Goal: Information Seeking & Learning: Learn about a topic

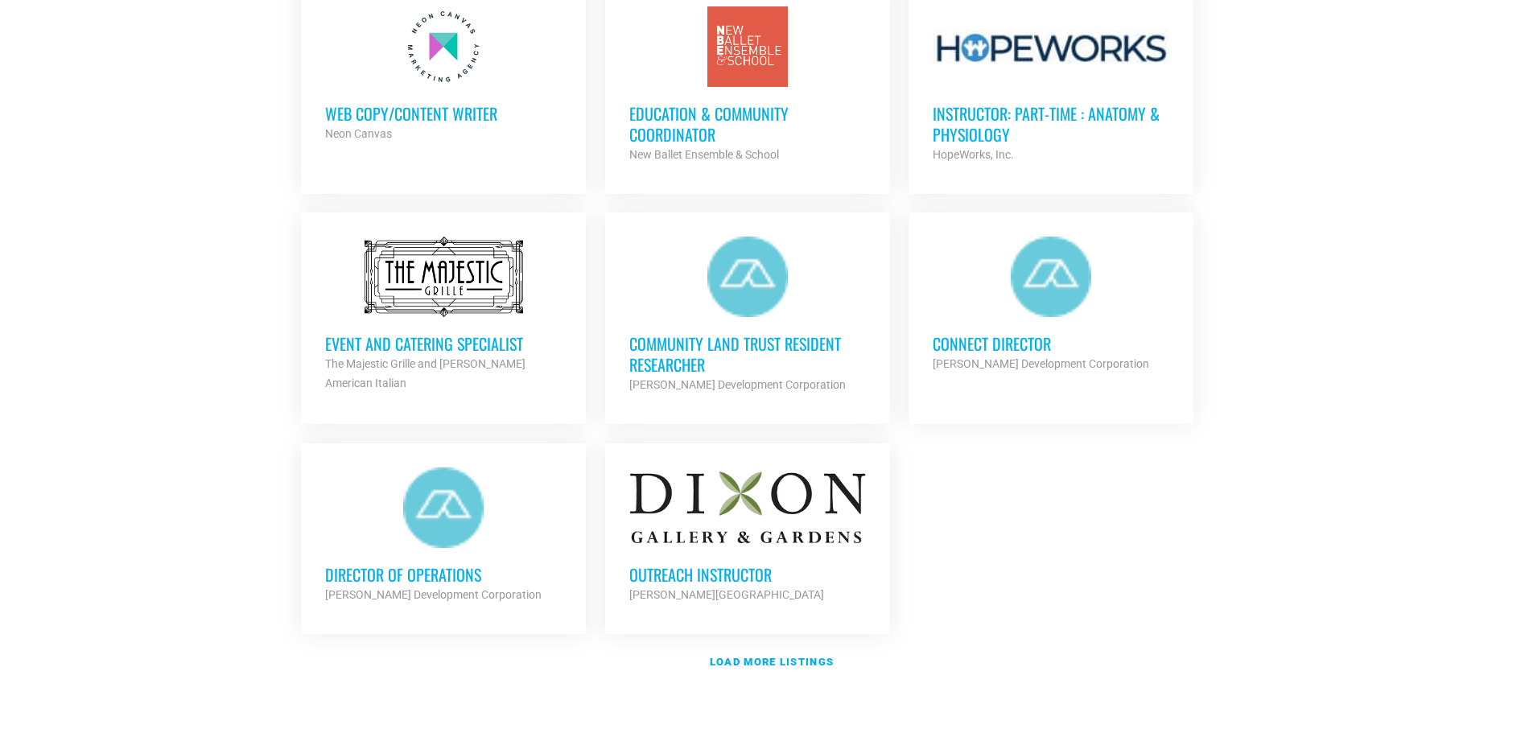
scroll to position [1770, 0]
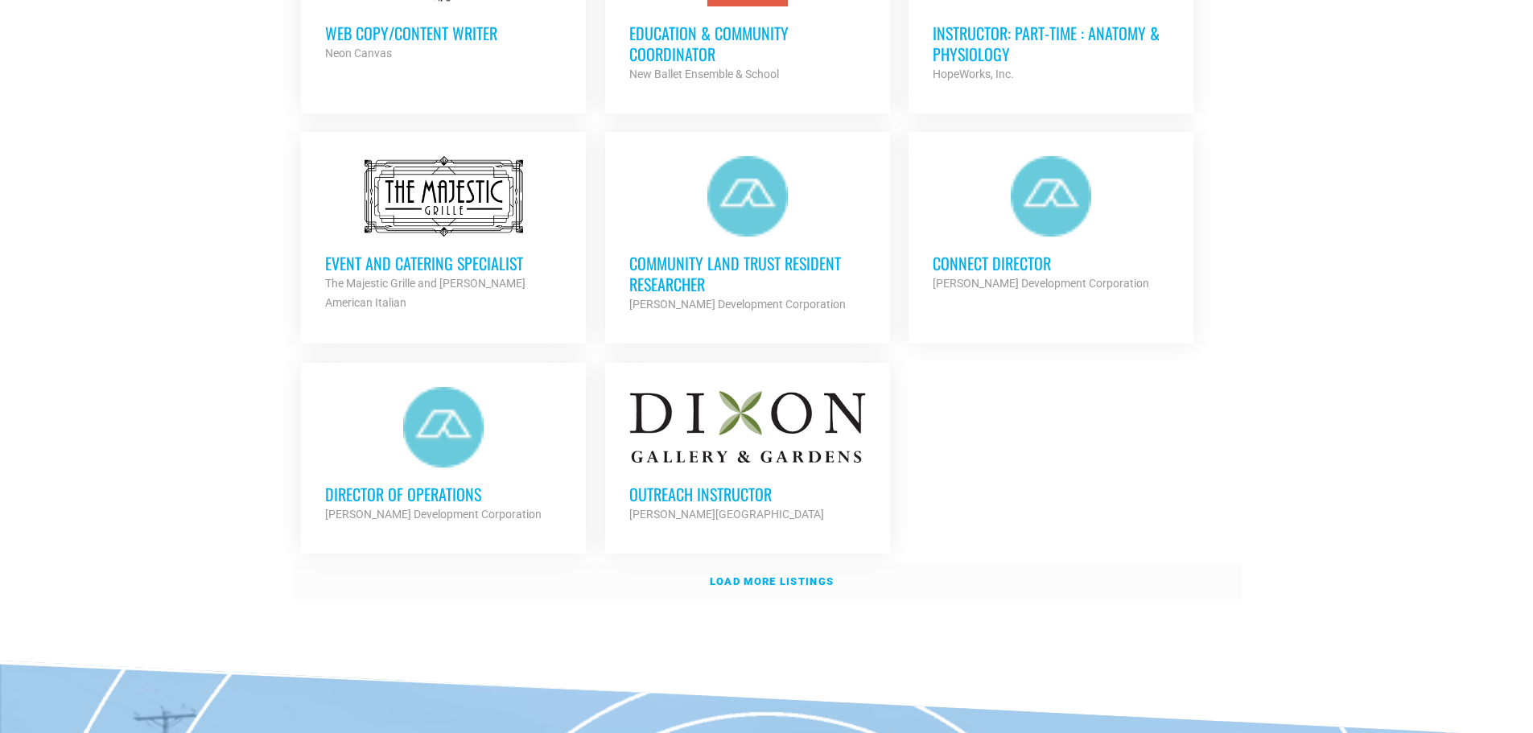
click at [726, 579] on strong "Load more listings" at bounding box center [772, 581] width 124 height 12
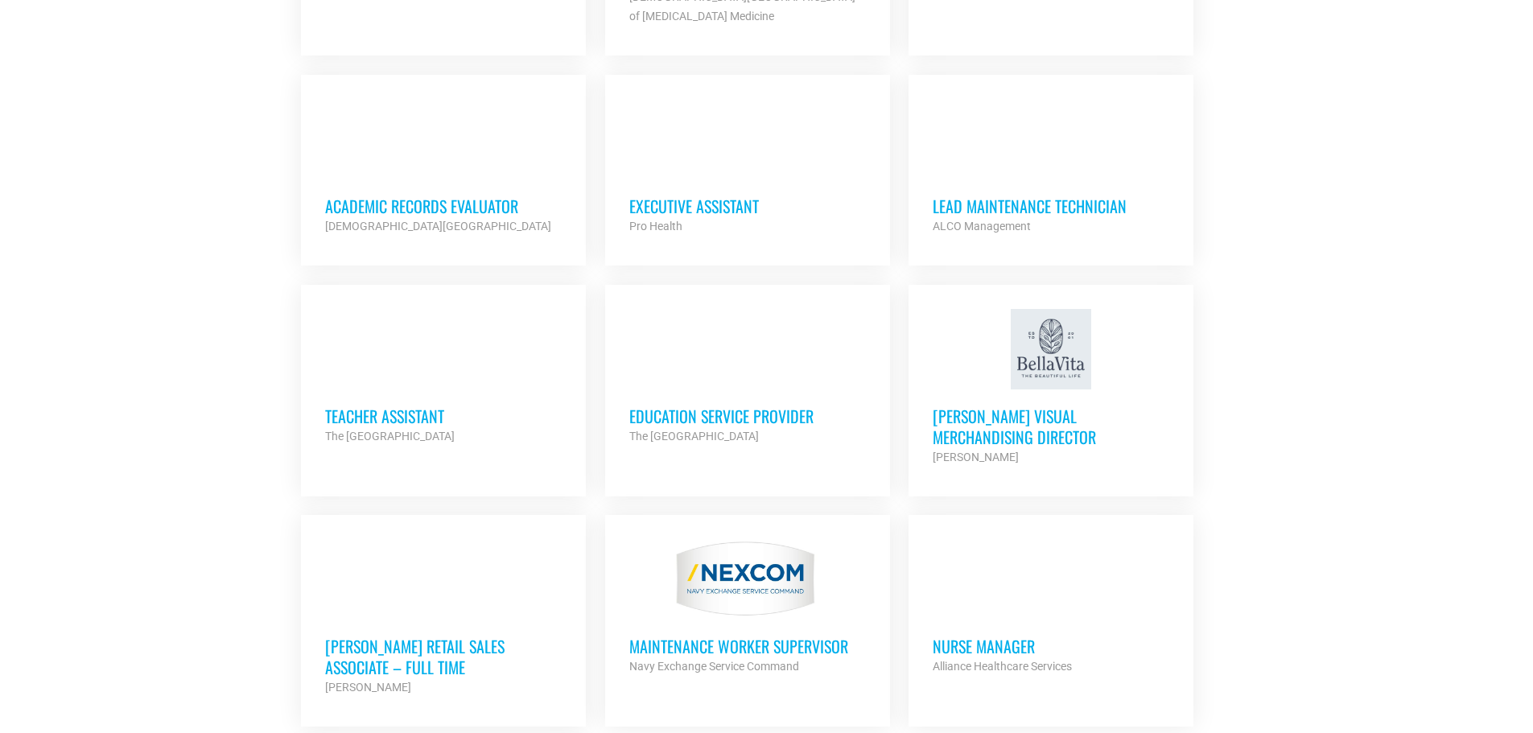
scroll to position [3379, 0]
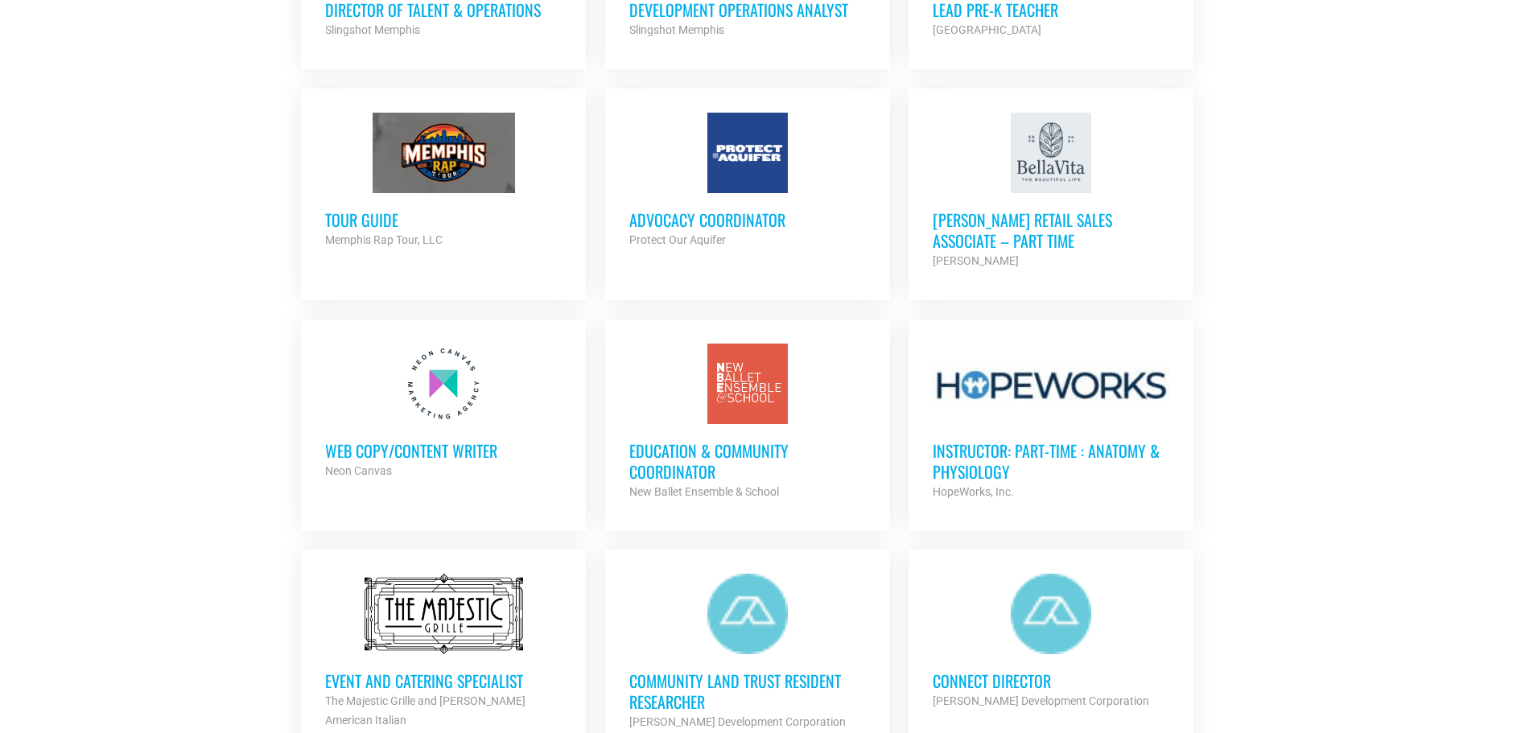
scroll to position [1368, 0]
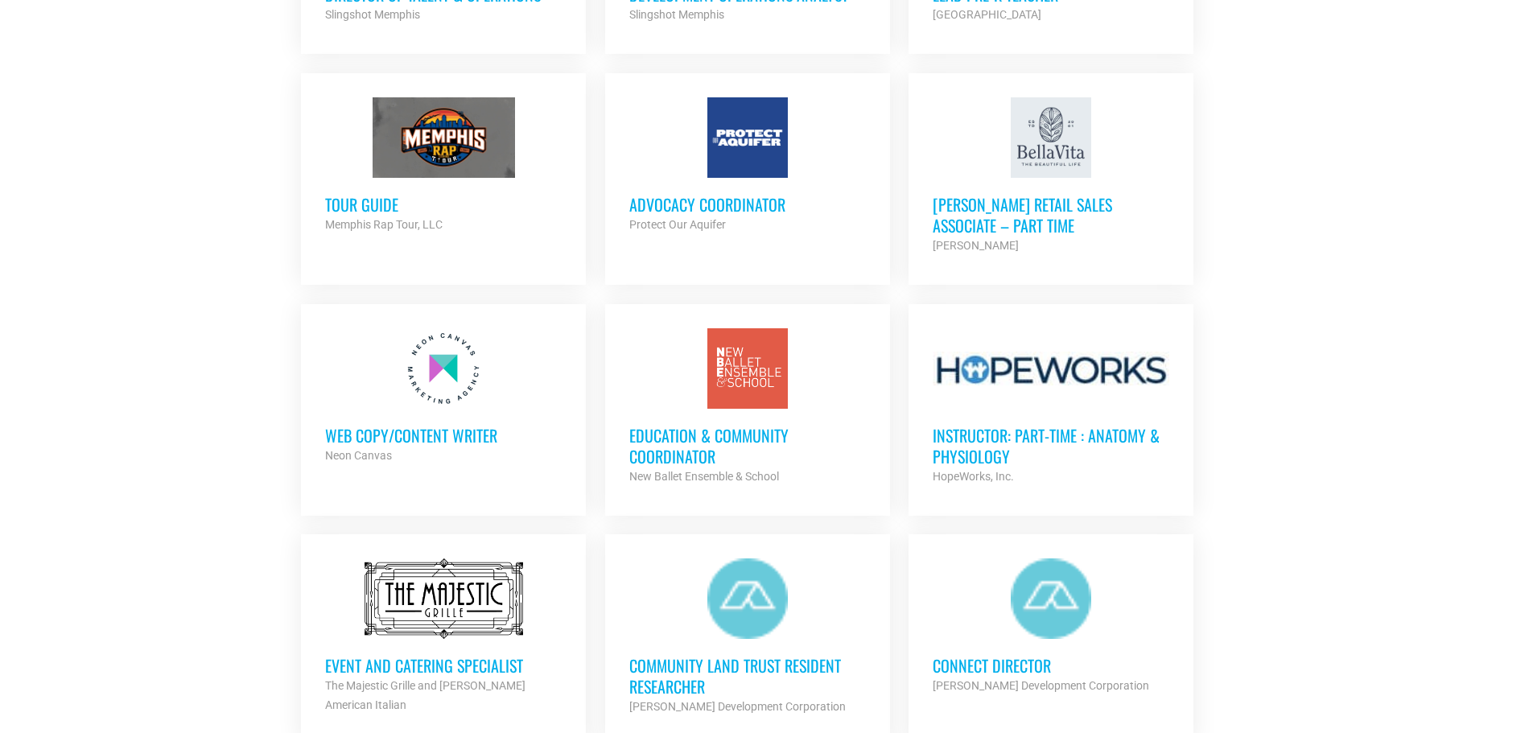
click at [672, 432] on h3 "Education & Community Coordinator" at bounding box center [747, 446] width 237 height 42
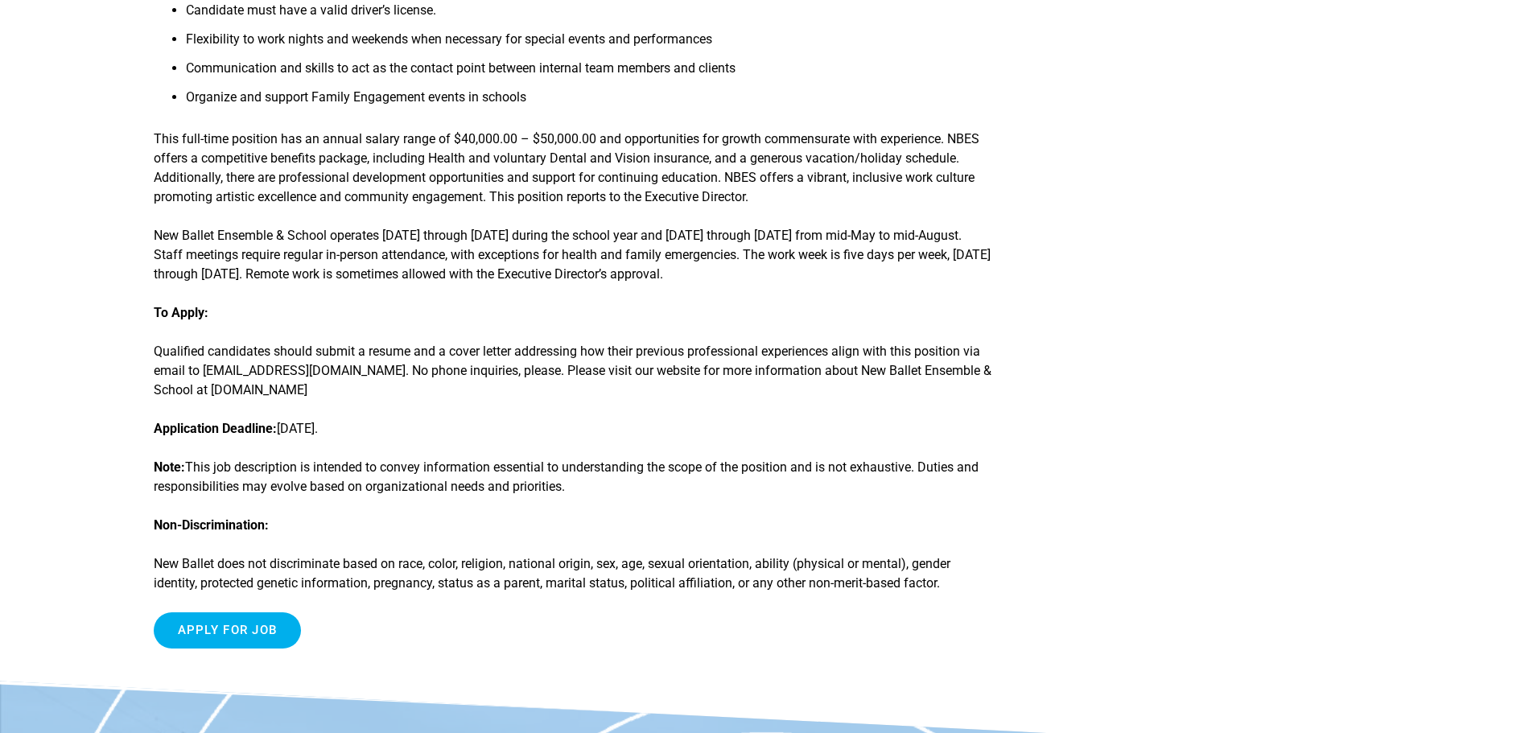
scroll to position [1690, 0]
